Goal: Browse casually: Explore the website without a specific task or goal

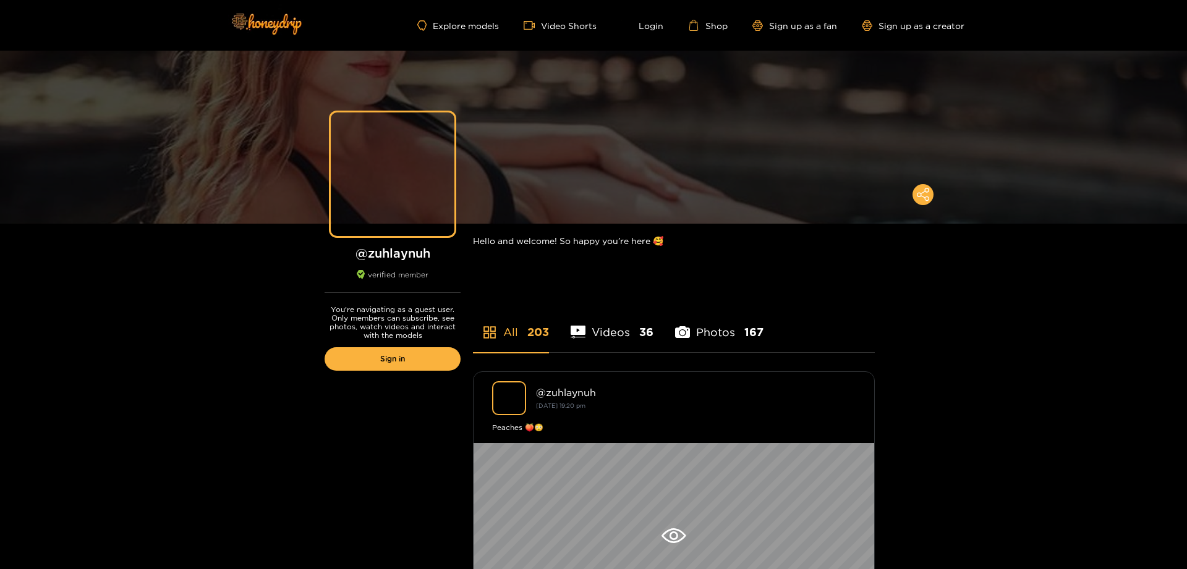
scroll to position [13784, 0]
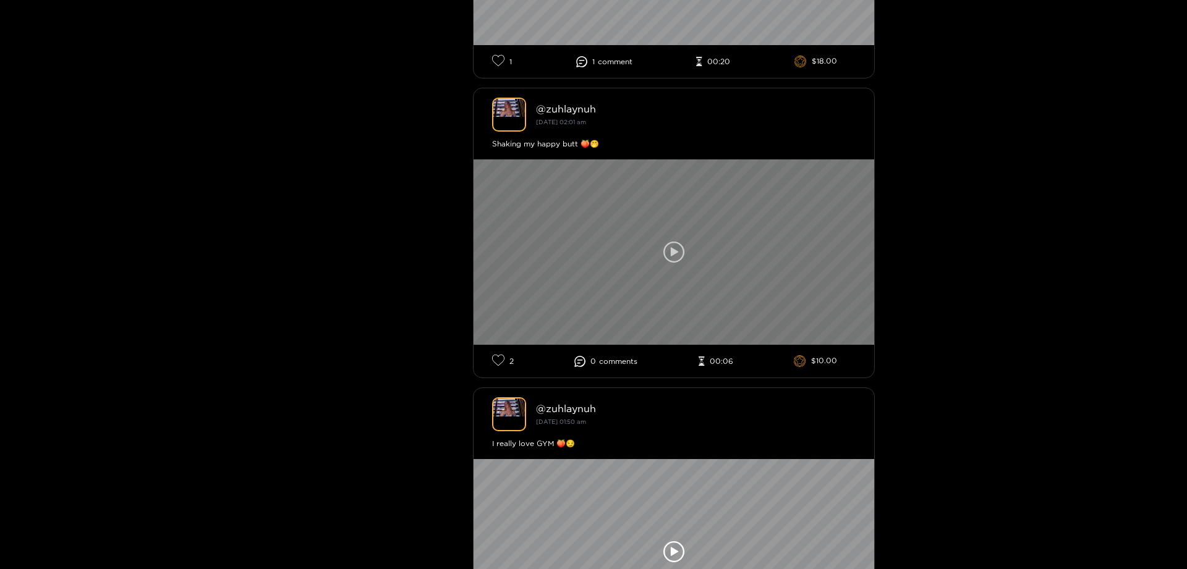
click at [669, 242] on icon at bounding box center [673, 252] width 21 height 21
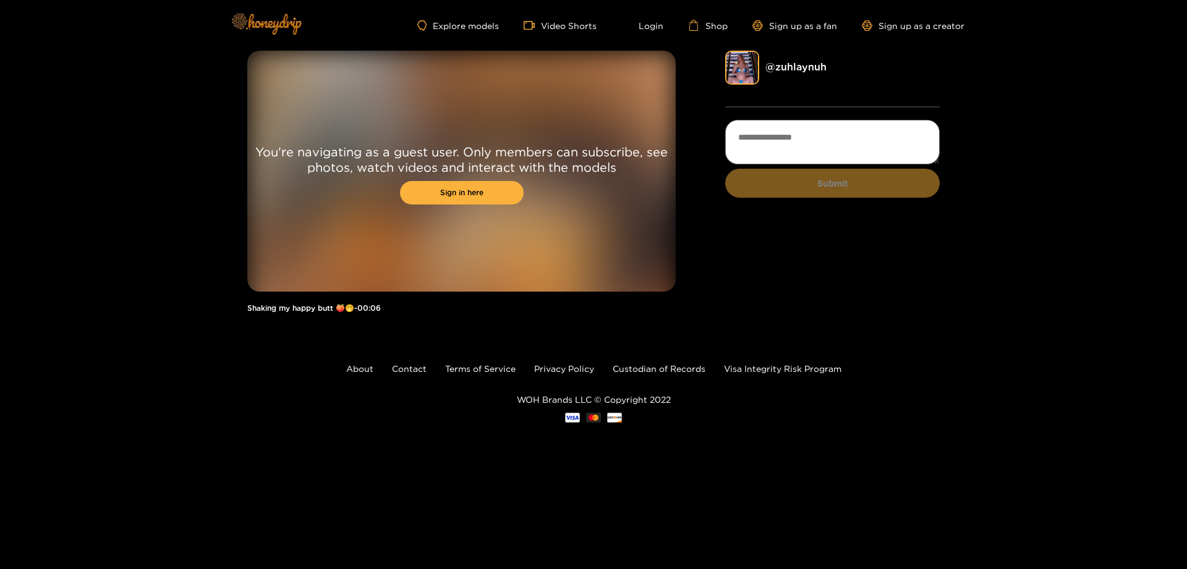
click at [261, 28] on img at bounding box center [265, 24] width 87 height 52
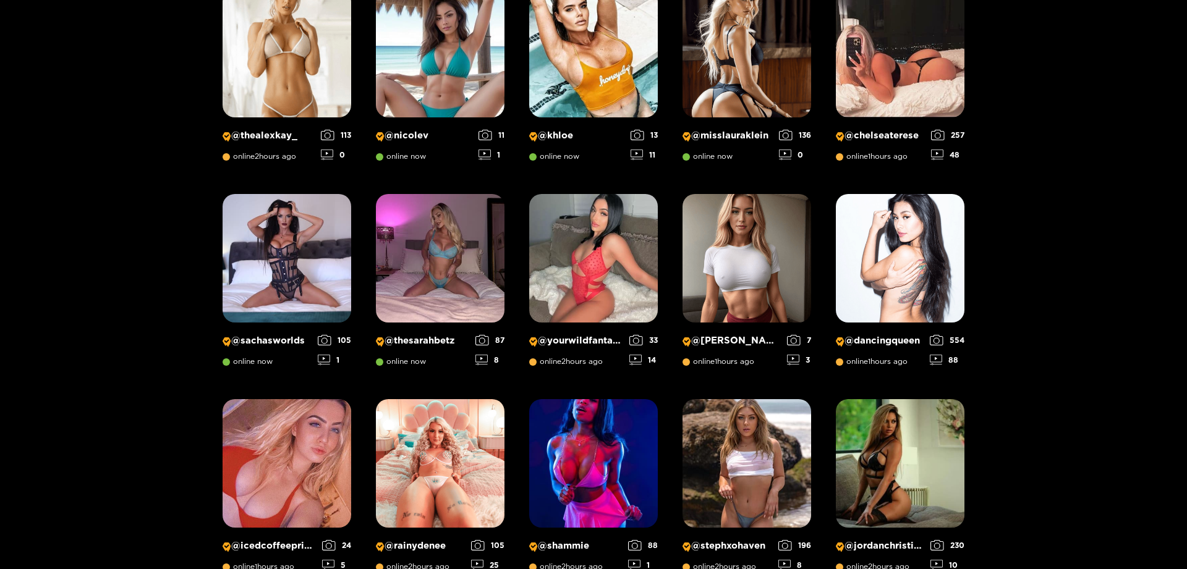
scroll to position [394, 0]
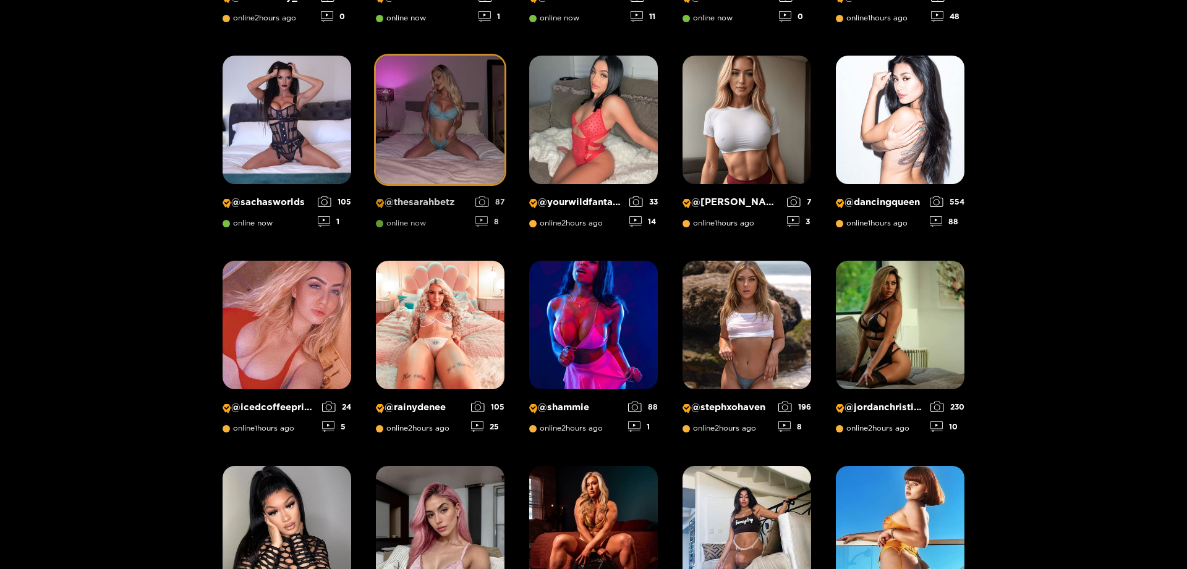
click at [445, 126] on img at bounding box center [440, 120] width 129 height 129
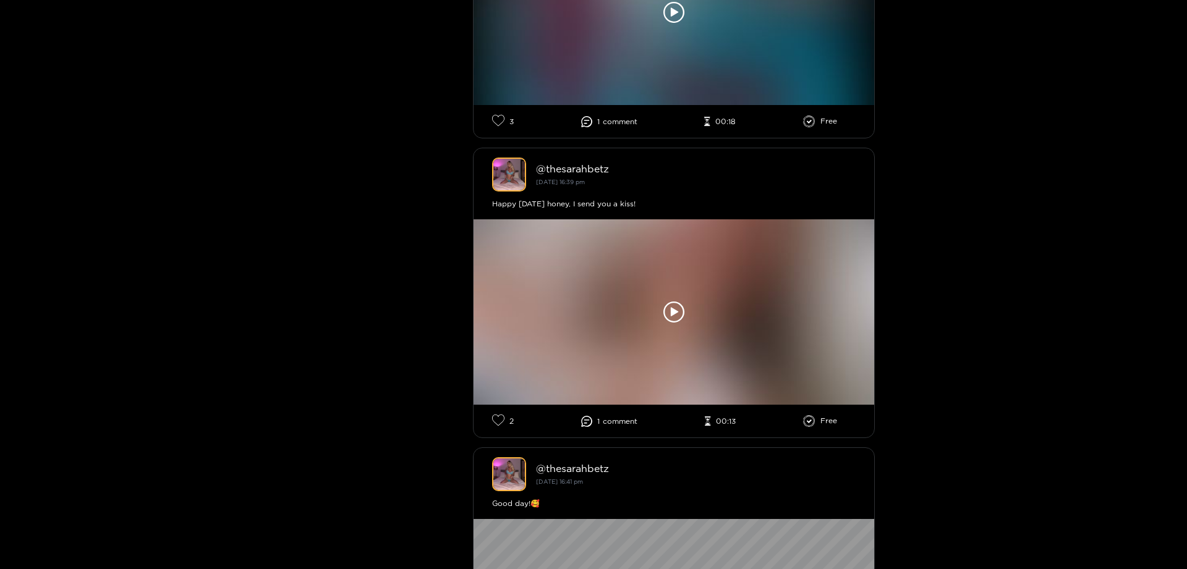
scroll to position [1194, 0]
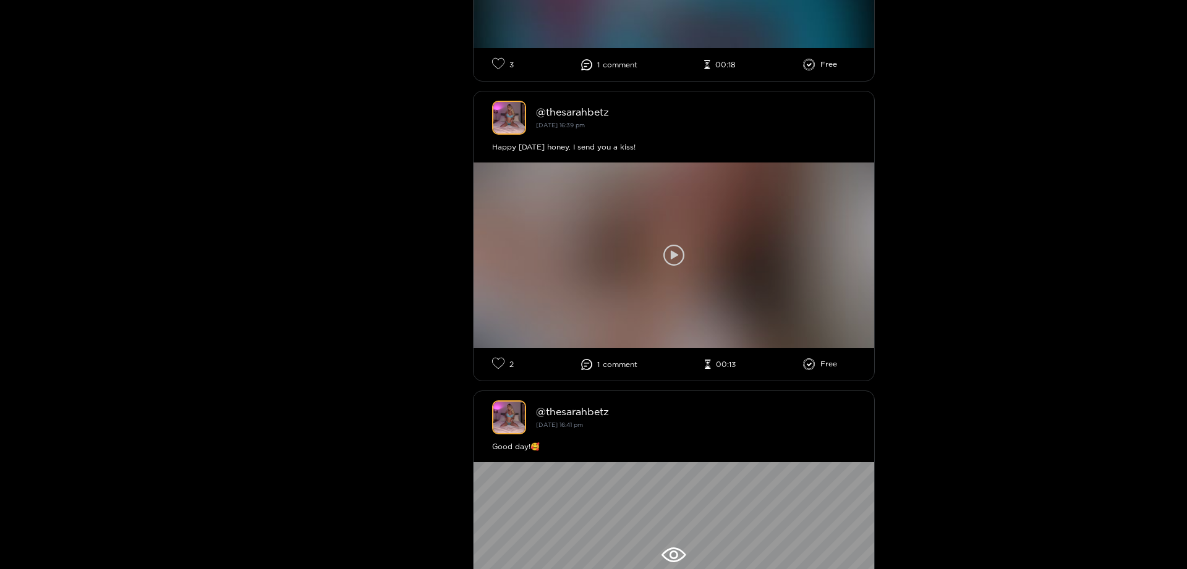
click at [673, 248] on icon at bounding box center [673, 255] width 21 height 21
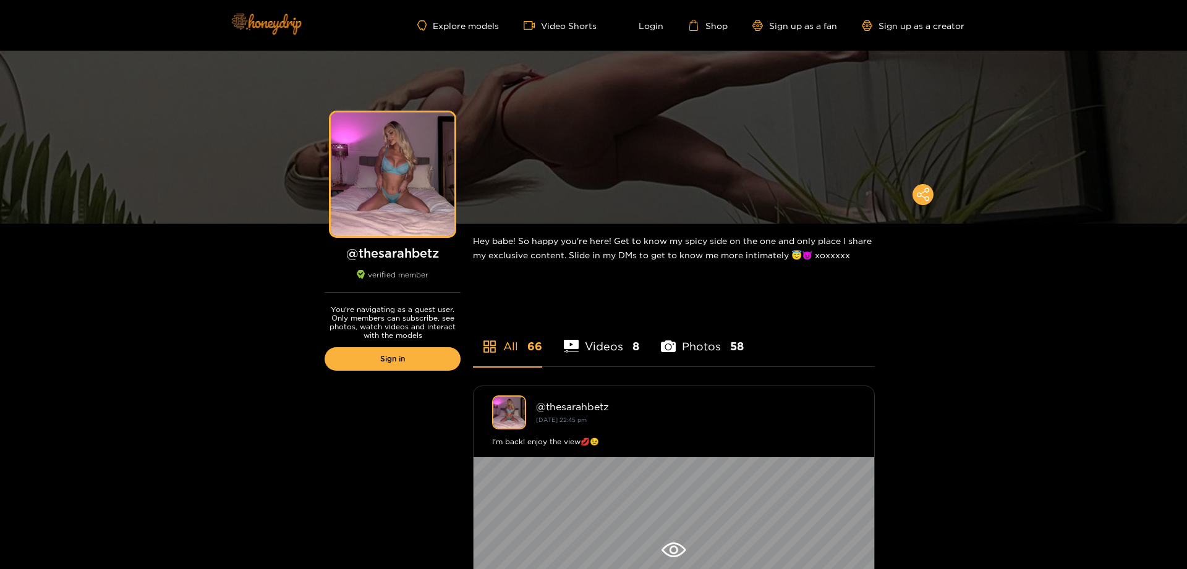
click at [278, 25] on img at bounding box center [265, 24] width 87 height 52
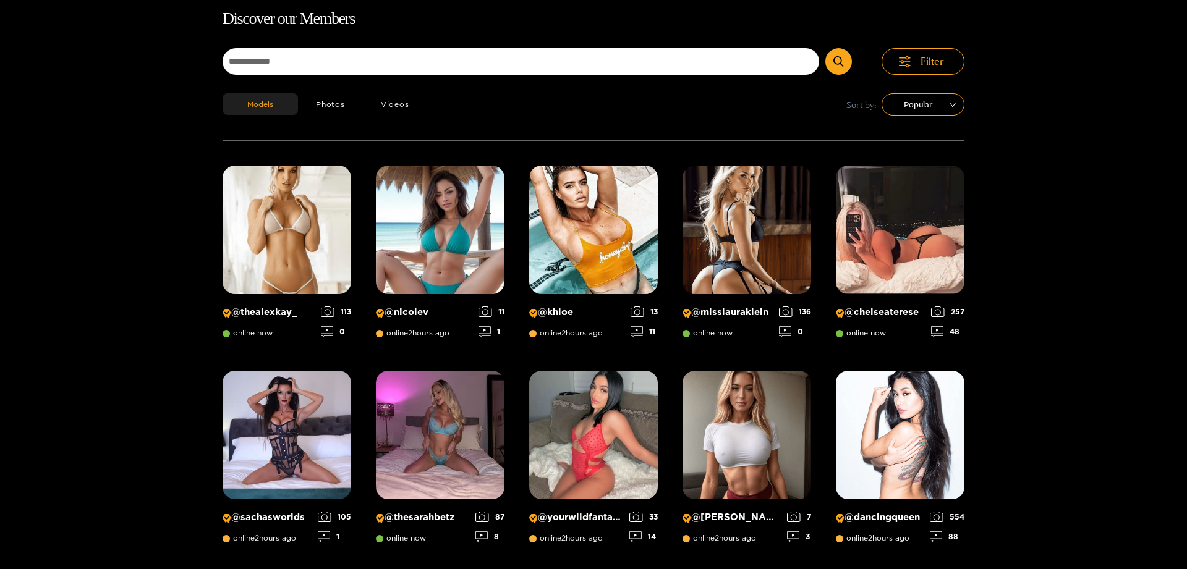
scroll to position [457, 0]
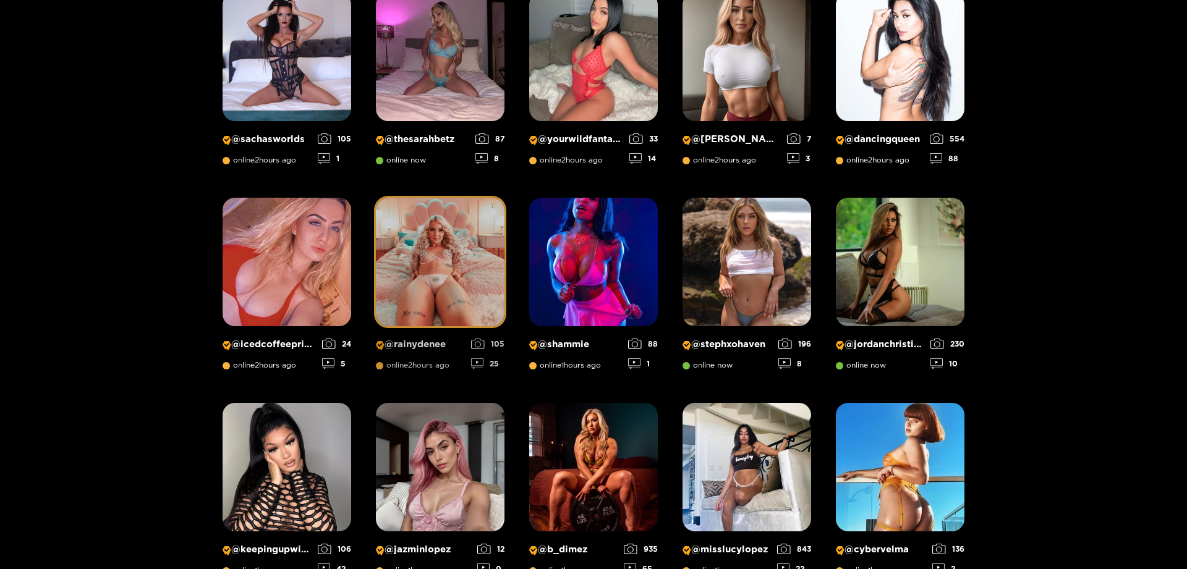
click at [457, 302] on img at bounding box center [440, 262] width 129 height 129
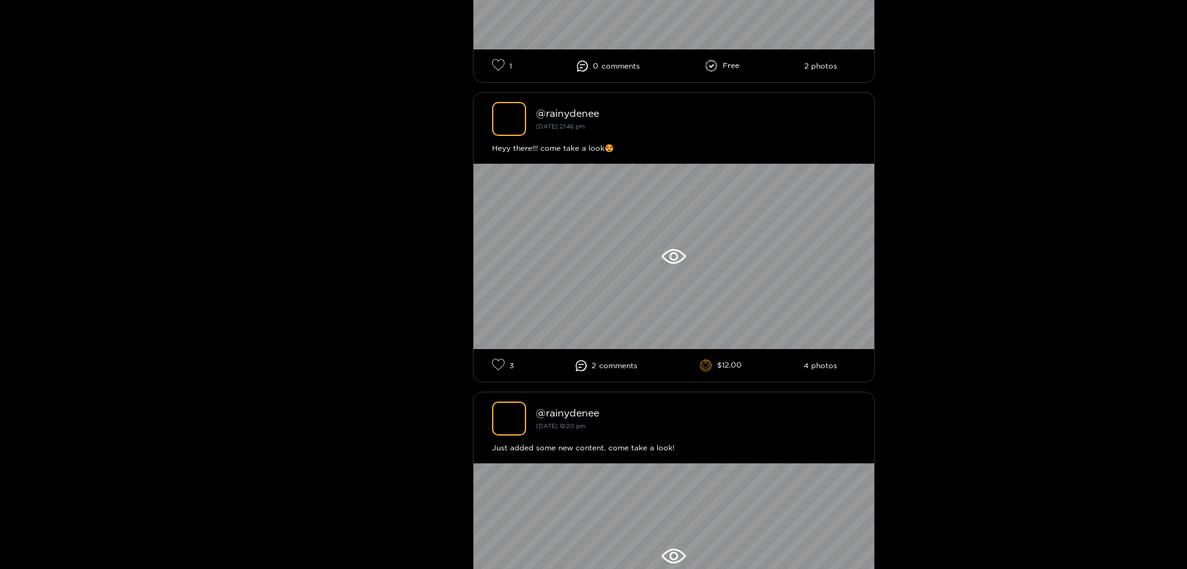
scroll to position [2329, 0]
